Goal: Information Seeking & Learning: Learn about a topic

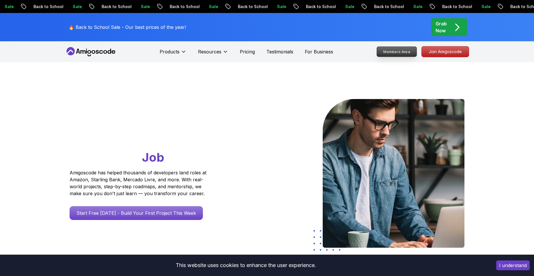
click at [397, 51] on p "Members Area" at bounding box center [397, 52] width 40 height 10
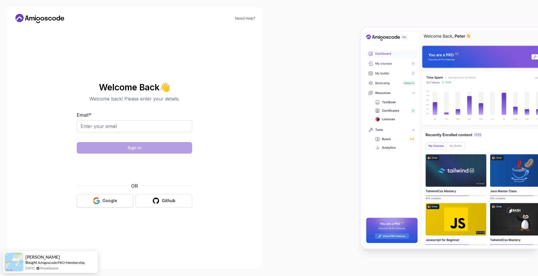
click at [100, 199] on icon "button" at bounding box center [96, 200] width 7 height 7
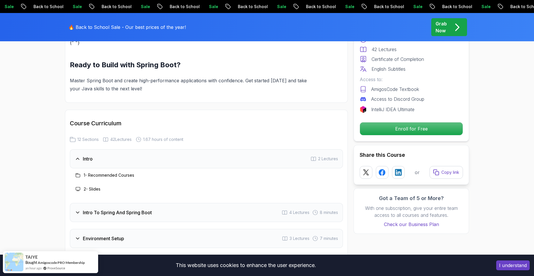
scroll to position [808, 0]
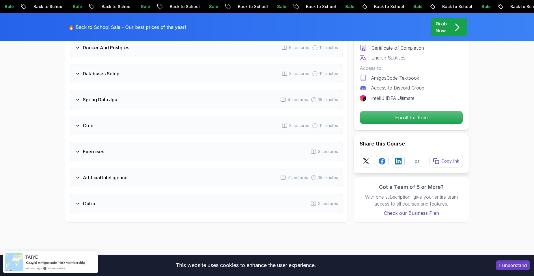
scroll to position [924, 0]
click at [77, 200] on icon at bounding box center [78, 203] width 6 height 6
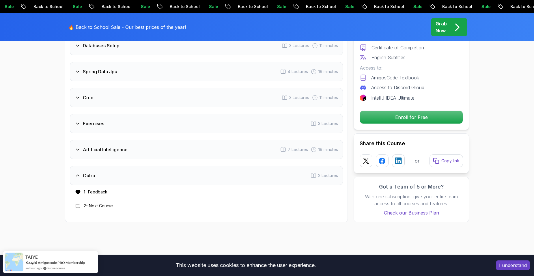
scroll to position [896, 0]
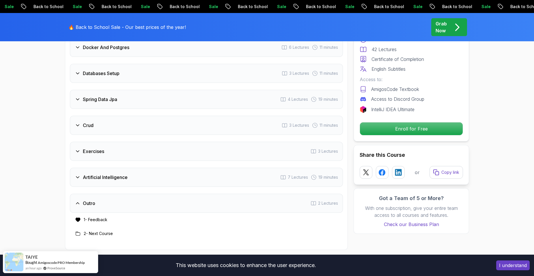
click at [79, 174] on icon at bounding box center [78, 177] width 6 height 6
click at [79, 148] on icon at bounding box center [78, 151] width 6 height 6
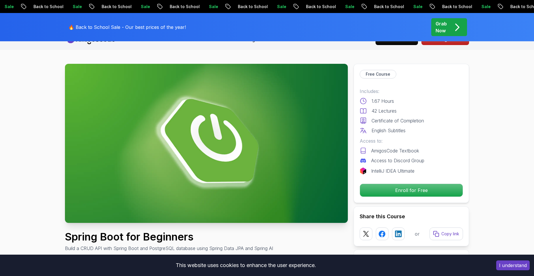
scroll to position [0, 0]
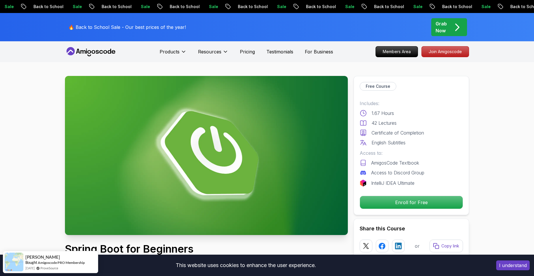
click at [101, 53] on icon at bounding box center [91, 51] width 52 height 9
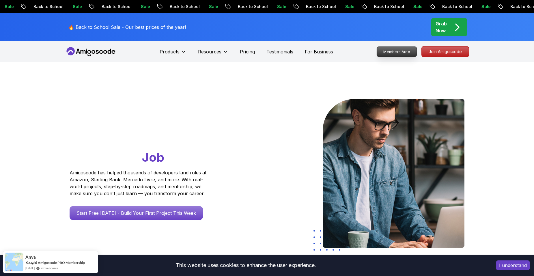
click at [439, 52] on p "Join Amigoscode" at bounding box center [445, 51] width 47 height 10
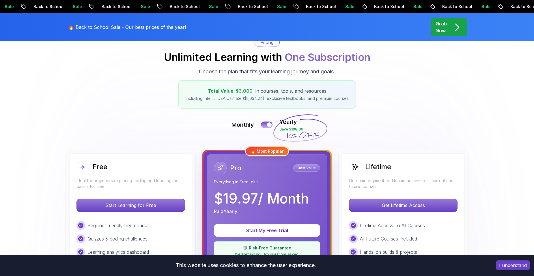
scroll to position [58, 0]
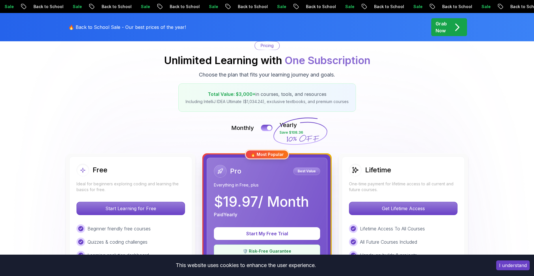
click at [147, 174] on div "Free" at bounding box center [131, 170] width 109 height 13
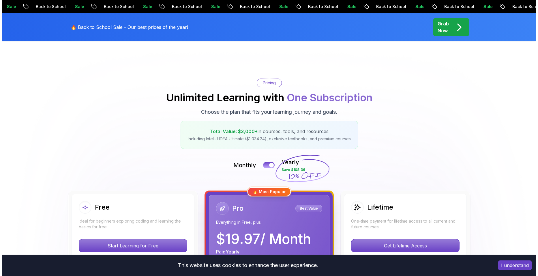
scroll to position [0, 0]
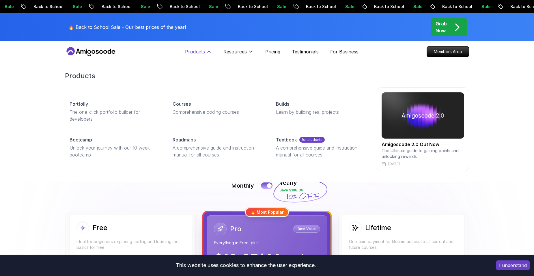
click at [200, 53] on p "Products" at bounding box center [195, 51] width 20 height 7
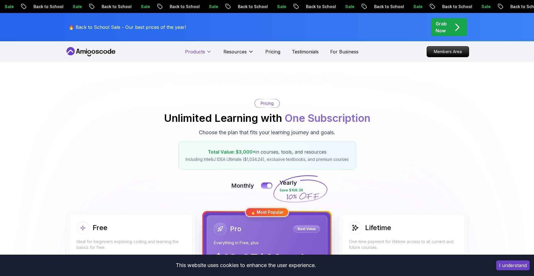
click at [200, 53] on p "Products" at bounding box center [195, 51] width 20 height 7
click at [448, 52] on p "Members Area" at bounding box center [448, 52] width 40 height 10
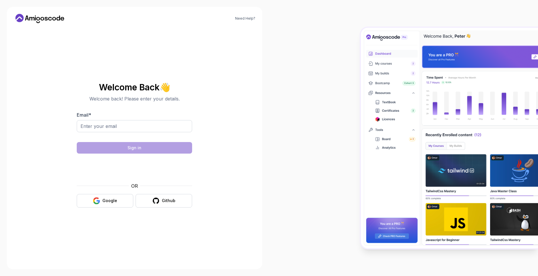
click at [162, 118] on div "Email *" at bounding box center [134, 124] width 115 height 27
click at [161, 131] on input "Email *" at bounding box center [134, 126] width 115 height 12
click at [81, 201] on button "Google" at bounding box center [105, 201] width 57 height 14
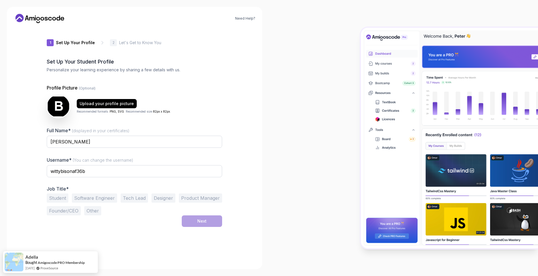
click at [83, 197] on button "Software Engineer" at bounding box center [94, 197] width 45 height 9
click at [187, 214] on div "Student Software Engineer Tech Lead Designer Product Manager Founder/CEO Other" at bounding box center [135, 204] width 176 height 22
click at [188, 218] on button "Next" at bounding box center [202, 221] width 40 height 12
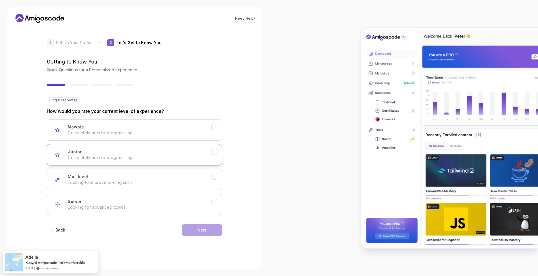
click at [86, 151] on div "Junior Completely new to programming." at bounding box center [140, 155] width 144 height 12
click at [189, 230] on button "Next" at bounding box center [202, 230] width 40 height 12
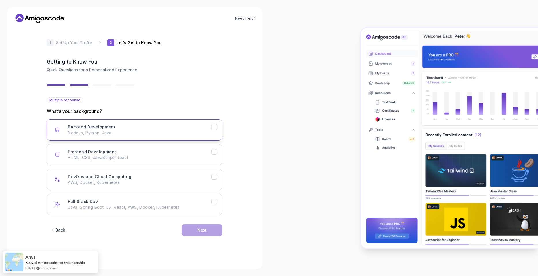
click at [82, 127] on h3 "Backend Development" at bounding box center [92, 127] width 48 height 6
click at [87, 157] on p "HTML, CSS, JavaScript, React" at bounding box center [140, 158] width 144 height 6
click at [193, 230] on button "Next" at bounding box center [202, 230] width 40 height 12
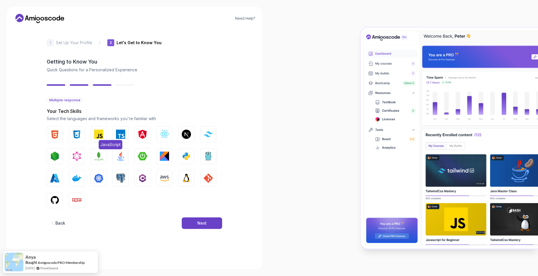
click at [96, 133] on img "button" at bounding box center [98, 134] width 9 height 9
click at [116, 151] on button "Java" at bounding box center [121, 156] width 16 height 16
click at [52, 135] on img "button" at bounding box center [54, 134] width 9 height 9
click at [69, 132] on button "CSS" at bounding box center [77, 134] width 16 height 16
click at [164, 133] on img "button" at bounding box center [164, 134] width 9 height 9
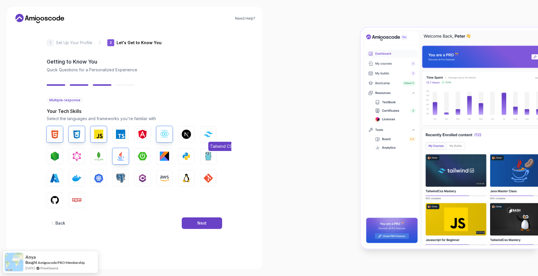
click at [209, 137] on button "Tailwind CSS" at bounding box center [208, 134] width 16 height 16
click at [204, 224] on div "Next" at bounding box center [201, 223] width 9 height 6
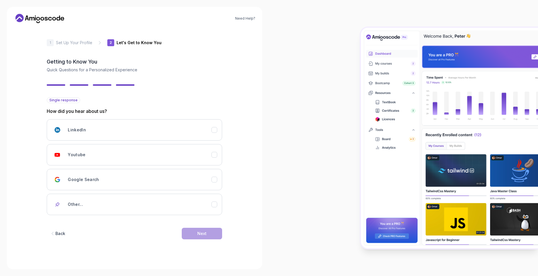
click at [134, 215] on div "Single response How did you hear about us? LinkedIn Youtube Google Search Other…" at bounding box center [135, 172] width 176 height 151
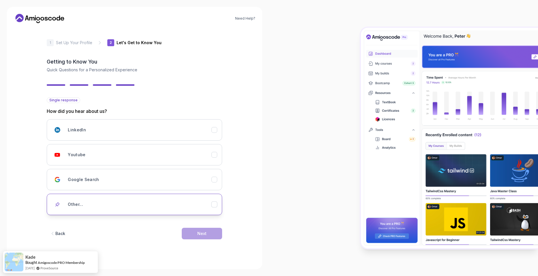
click at [135, 208] on div "Other..." at bounding box center [140, 205] width 144 height 12
click at [165, 226] on input "text" at bounding box center [135, 225] width 176 height 12
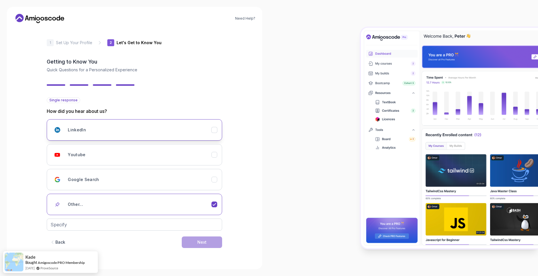
click at [93, 130] on div "LinkedIn" at bounding box center [140, 130] width 144 height 12
click at [192, 231] on button "Next" at bounding box center [202, 234] width 40 height 12
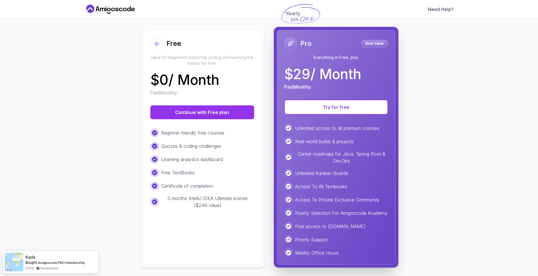
scroll to position [65, 0]
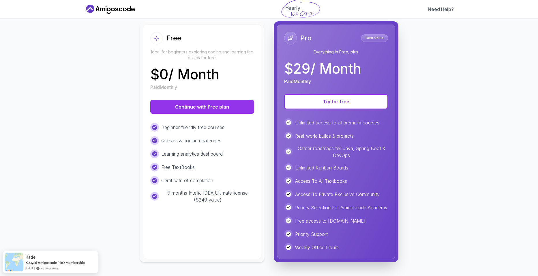
click at [225, 150] on div "Learning analytics dashboard" at bounding box center [202, 154] width 104 height 9
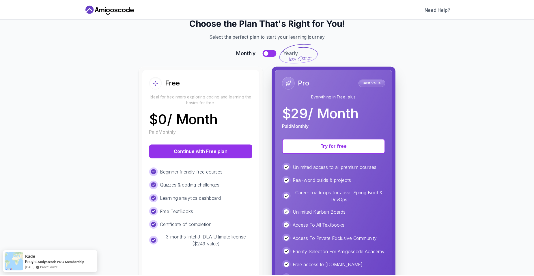
scroll to position [0, 0]
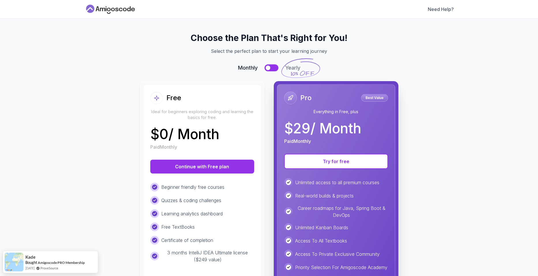
click at [121, 7] on icon at bounding box center [111, 9] width 52 height 9
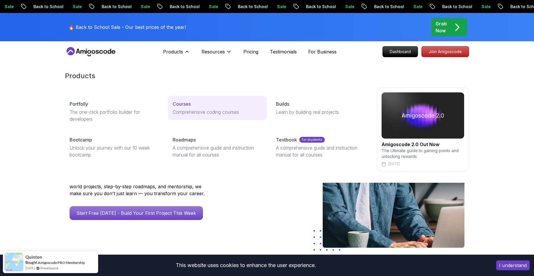
click at [193, 108] on link "Courses Comprehensive coding courses" at bounding box center [217, 108] width 98 height 24
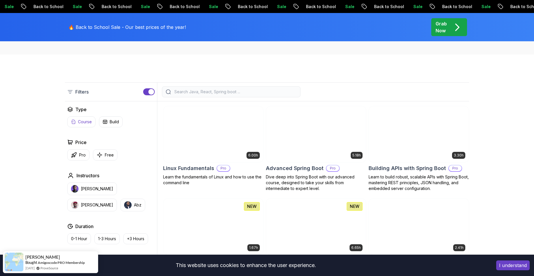
scroll to position [115, 0]
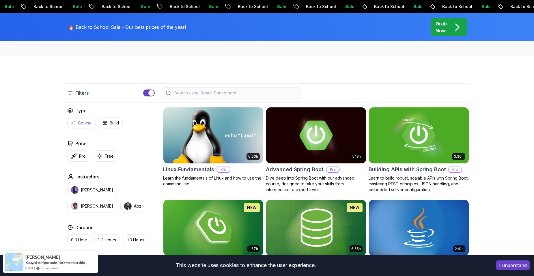
click at [80, 124] on p "Course" at bounding box center [85, 123] width 14 height 6
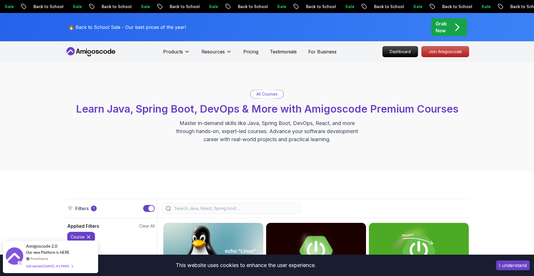
click at [193, 210] on input "search" at bounding box center [235, 209] width 124 height 6
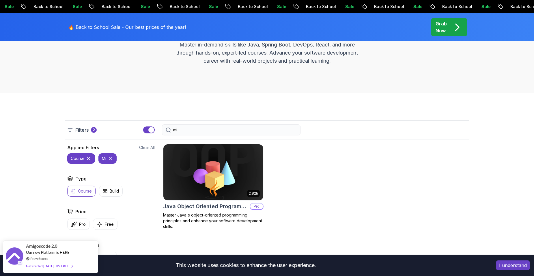
scroll to position [87, 0]
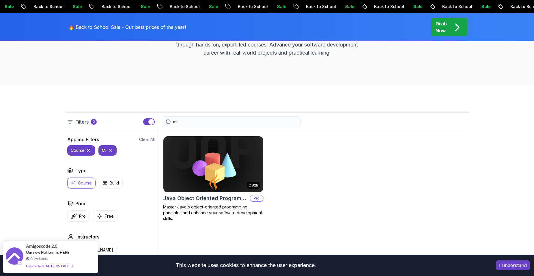
type input "m"
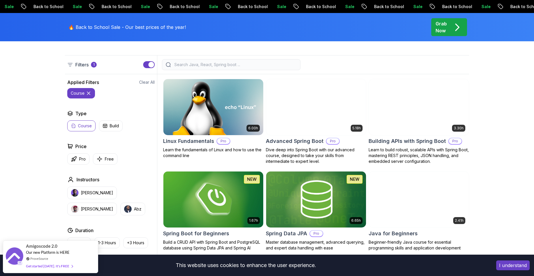
scroll to position [144, 0]
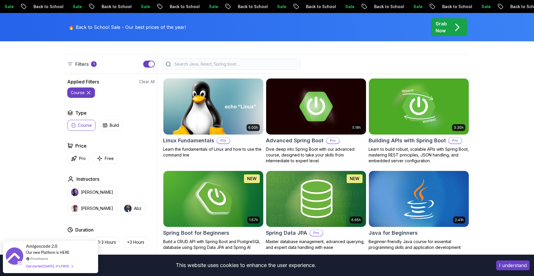
click at [92, 96] on button "course" at bounding box center [81, 92] width 28 height 10
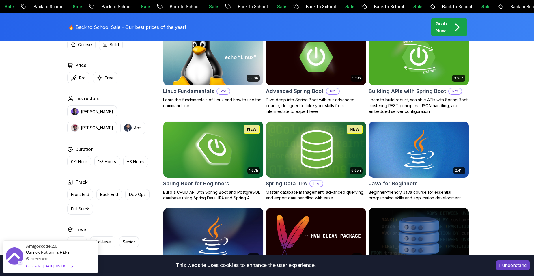
scroll to position [231, 0]
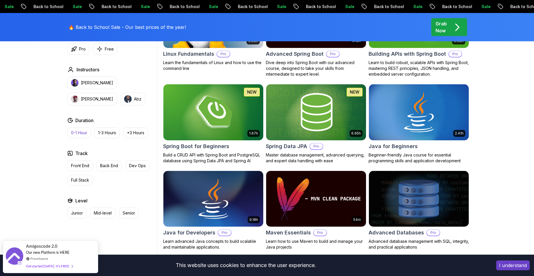
click at [83, 133] on p "0-1 Hour" at bounding box center [79, 133] width 16 height 6
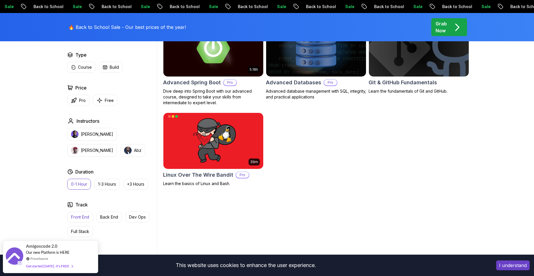
scroll to position [231, 0]
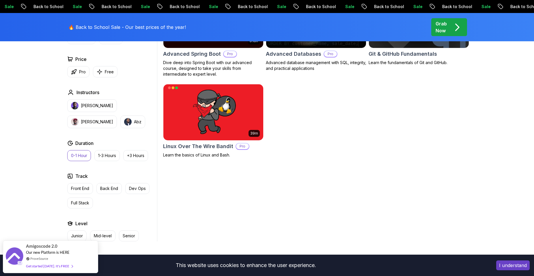
click at [79, 153] on p "0-1 Hour" at bounding box center [79, 156] width 16 height 6
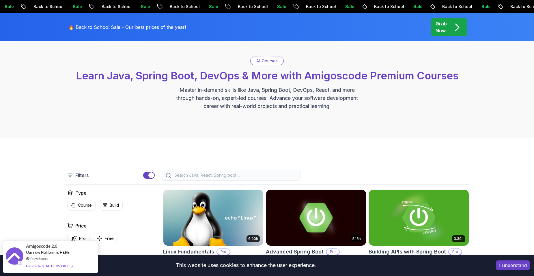
scroll to position [58, 0]
